Goal: Browse casually

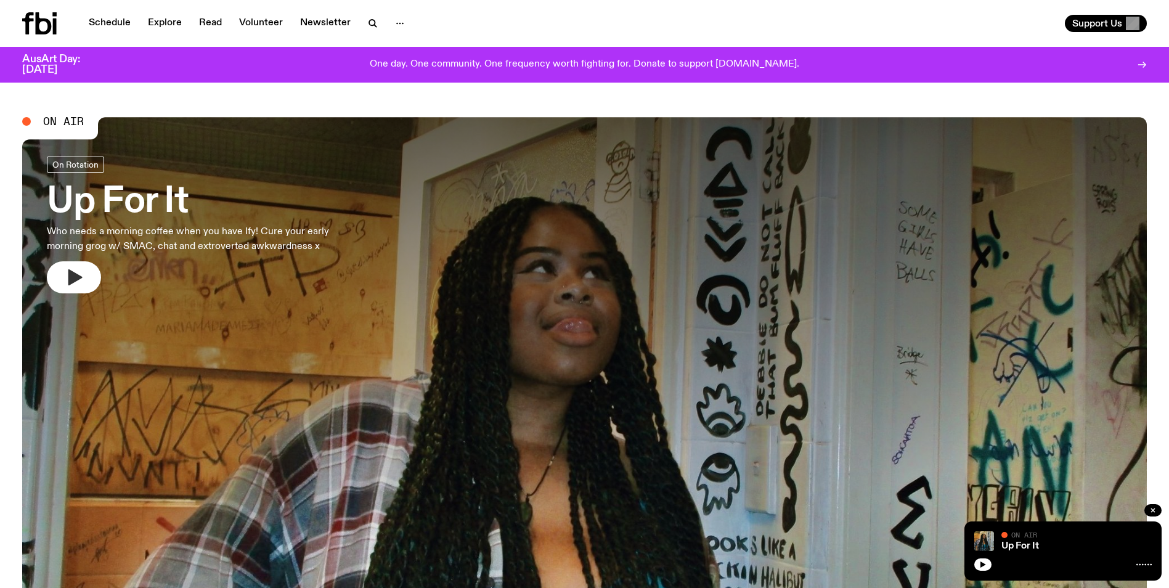
click at [76, 275] on icon "button" at bounding box center [75, 277] width 14 height 16
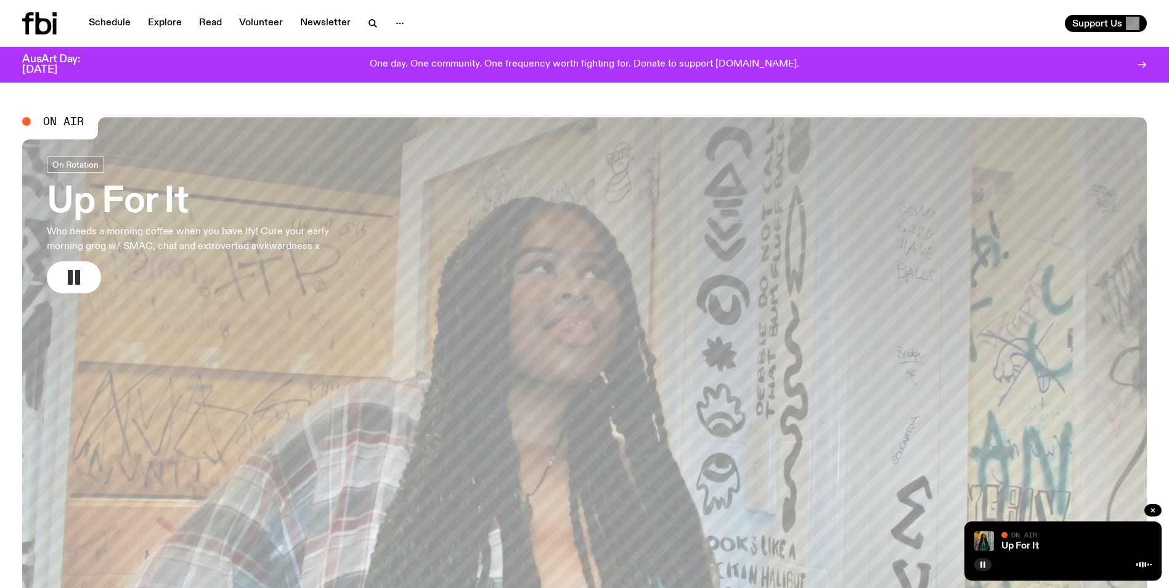
click at [67, 276] on icon "button" at bounding box center [74, 277] width 20 height 20
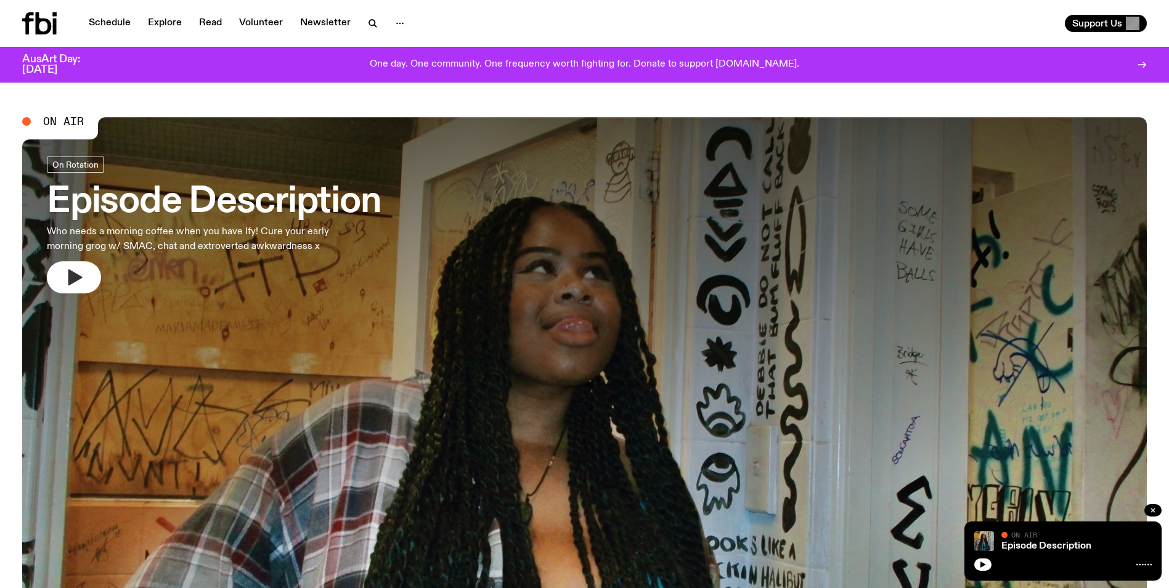
click at [95, 282] on button "button" at bounding box center [74, 277] width 54 height 32
